Goal: Task Accomplishment & Management: Use online tool/utility

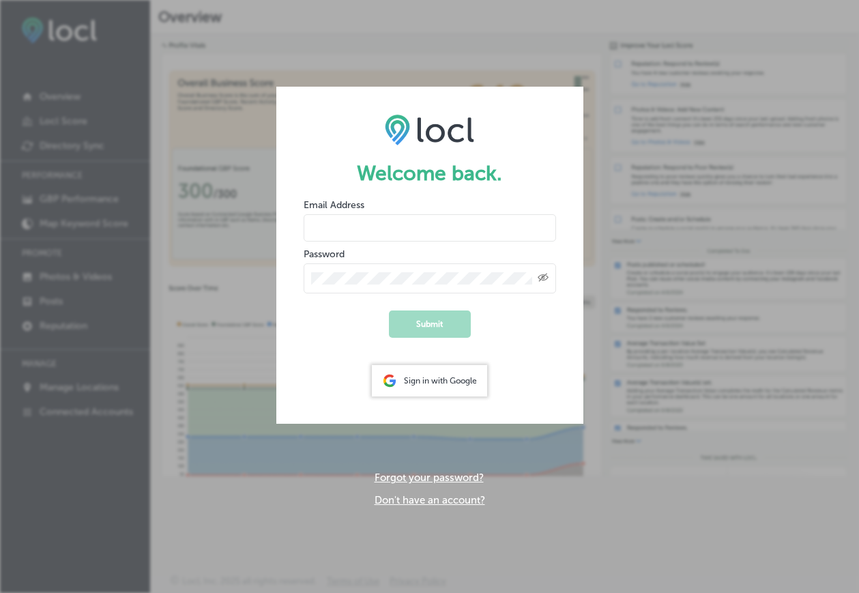
type input "[PERSON_NAME][EMAIL_ADDRESS][DOMAIN_NAME]"
click at [429, 323] on button "Submit" at bounding box center [430, 323] width 82 height 27
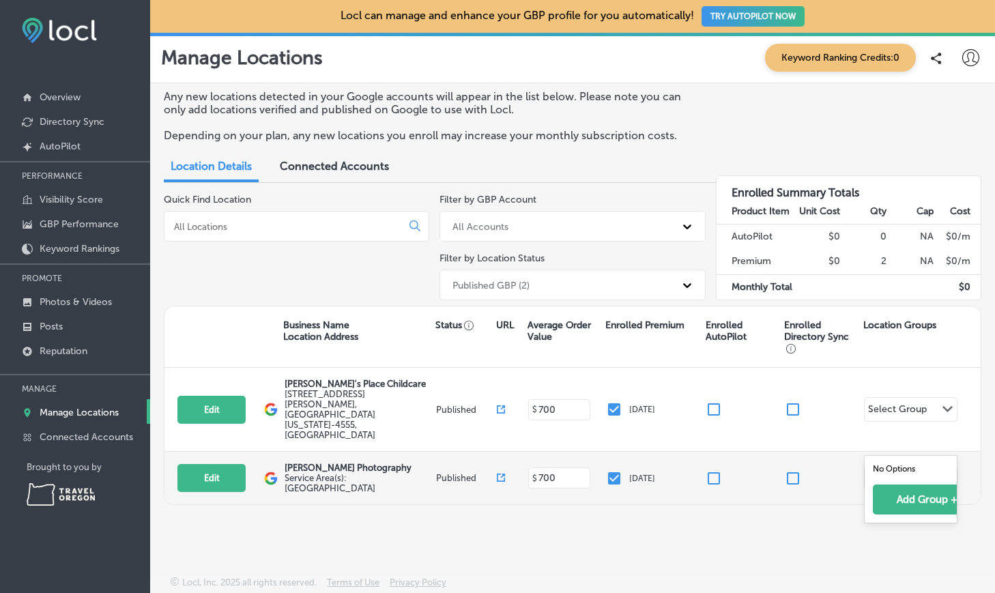
click at [858, 472] on div "Select Group" at bounding box center [897, 480] width 59 height 16
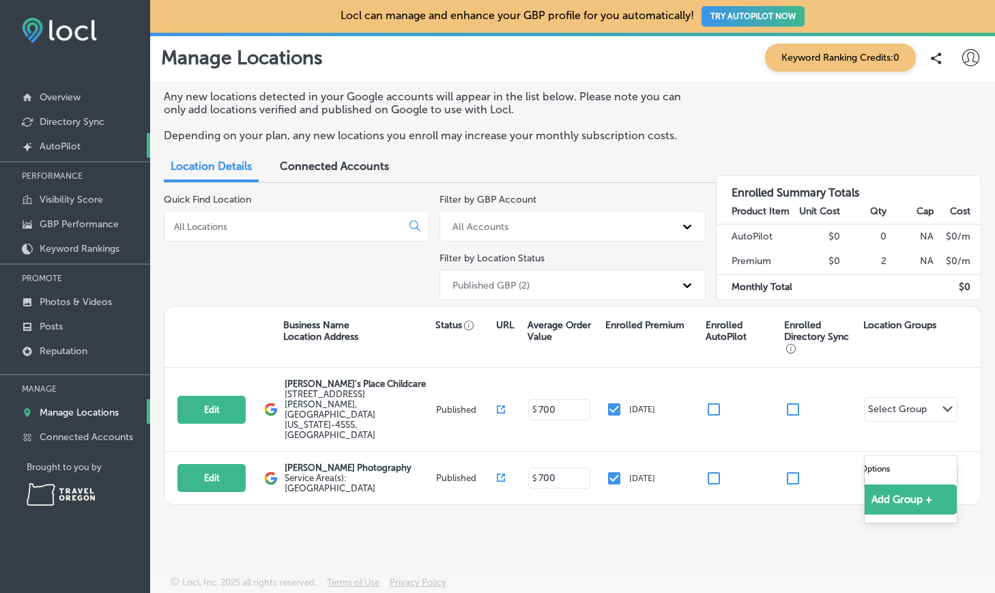
click at [63, 145] on p "AutoPilot" at bounding box center [60, 147] width 41 height 12
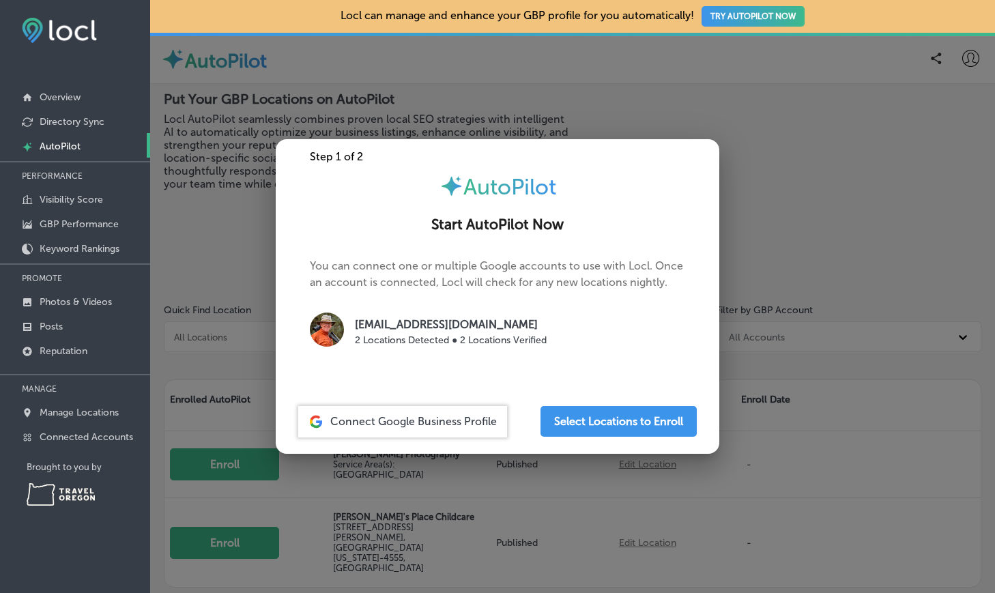
click at [479, 482] on div at bounding box center [497, 296] width 995 height 593
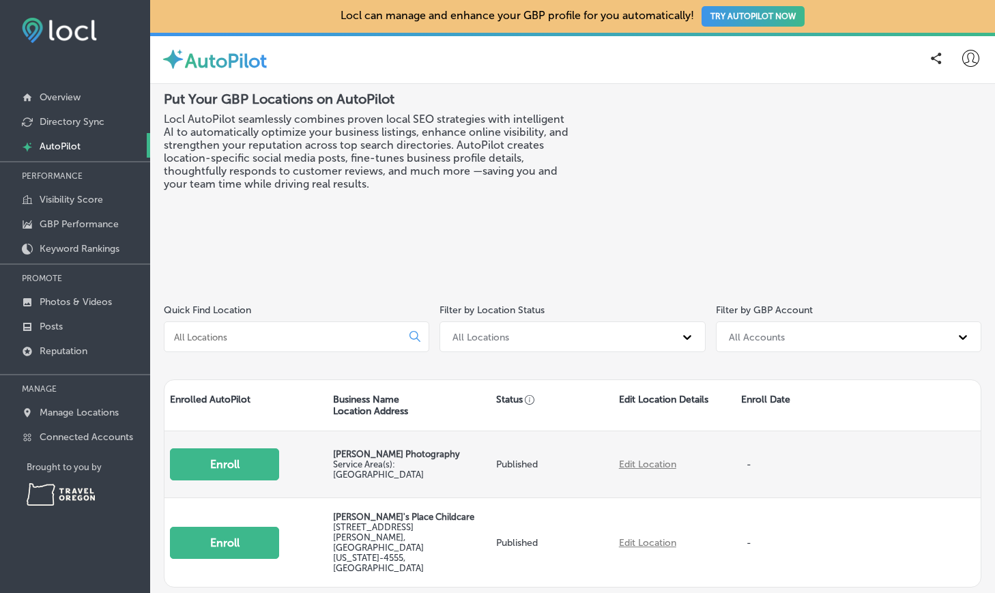
click at [214, 460] on button "Enroll" at bounding box center [224, 464] width 109 height 32
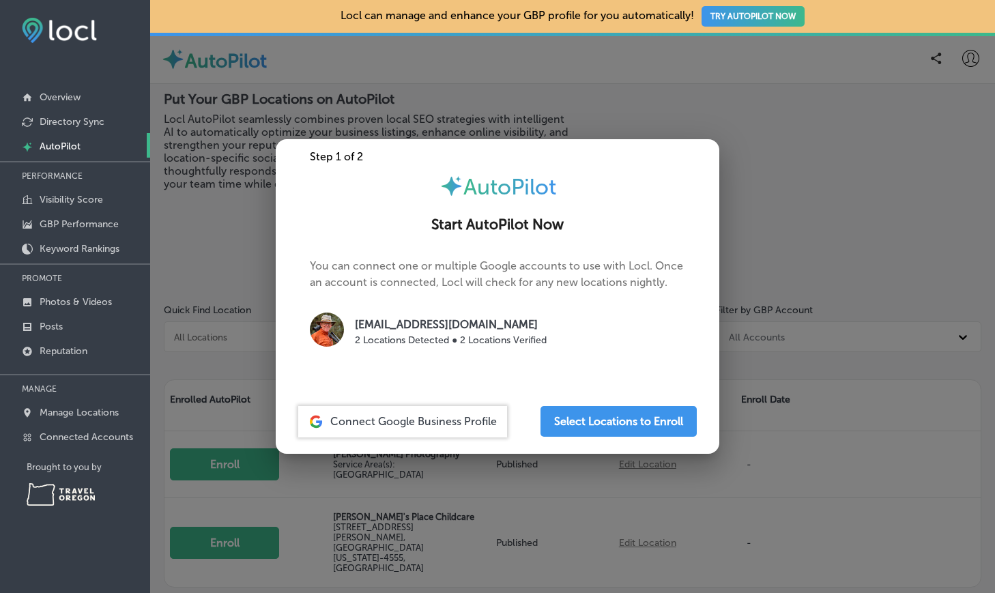
click at [421, 420] on span "Connect Google Business Profile" at bounding box center [413, 421] width 166 height 13
